Goal: Navigation & Orientation: Go to known website

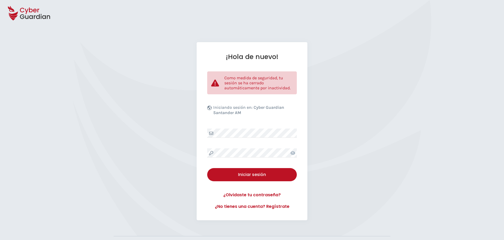
click at [431, 111] on div "¡Hola de nuevo! Como medida de seguridad, tu sesión se ha cerrado automáticamen…" at bounding box center [252, 131] width 504 height 178
click at [144, 10] on div at bounding box center [252, 13] width 504 height 26
